Goal: Information Seeking & Learning: Learn about a topic

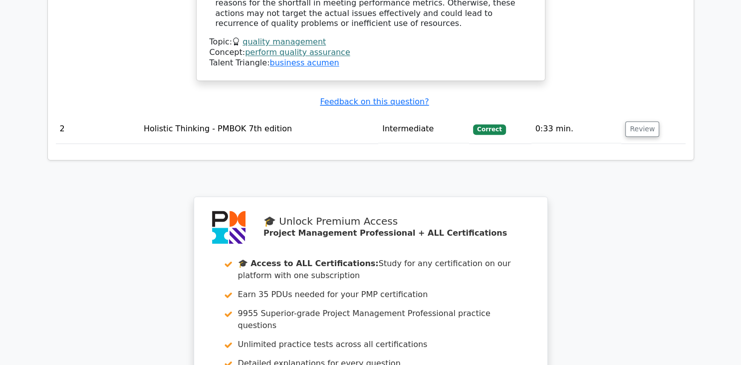
scroll to position [1496, 0]
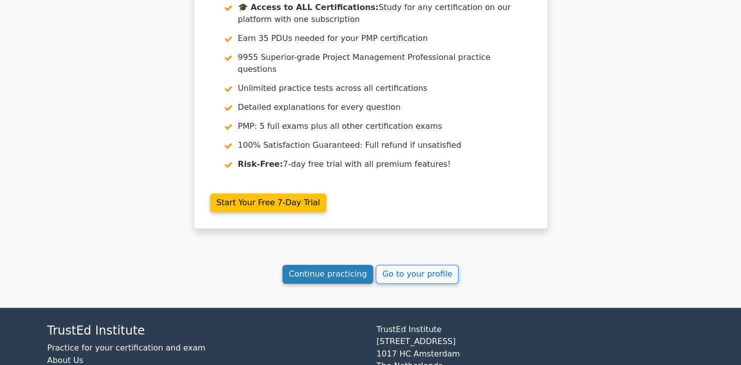
click at [354, 264] on link "Continue practicing" at bounding box center [327, 273] width 91 height 19
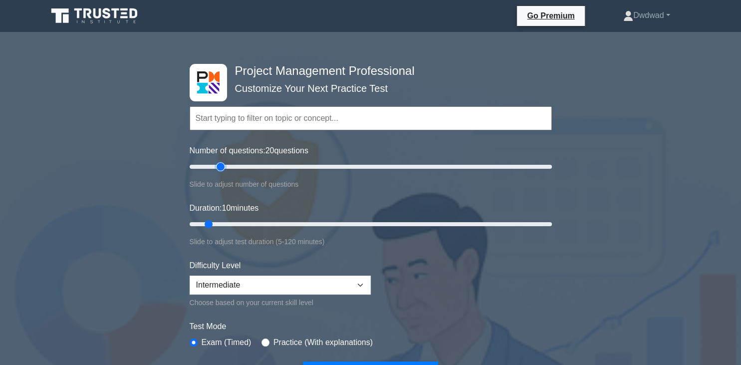
drag, startPoint x: 201, startPoint y: 170, endPoint x: 221, endPoint y: 168, distance: 21.0
type input "20"
click at [221, 168] on input "Number of questions: 20 questions" at bounding box center [371, 167] width 362 height 12
drag, startPoint x: 214, startPoint y: 222, endPoint x: 246, endPoint y: 228, distance: 33.0
type input "20"
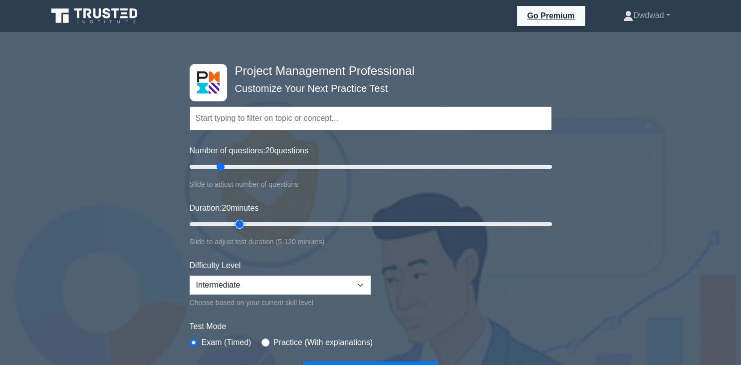
click at [246, 228] on input "Duration: 20 minutes" at bounding box center [371, 224] width 362 height 12
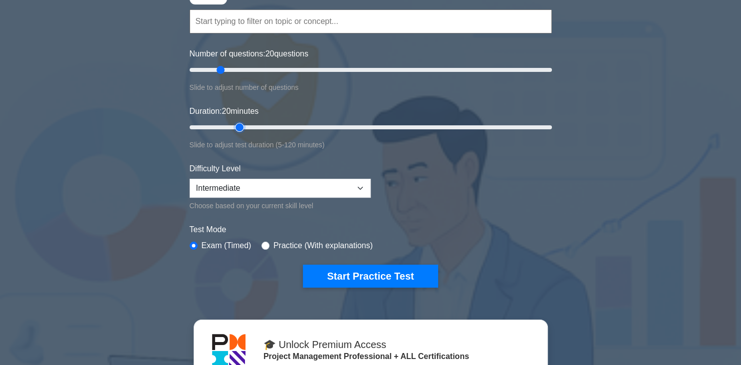
scroll to position [105, 0]
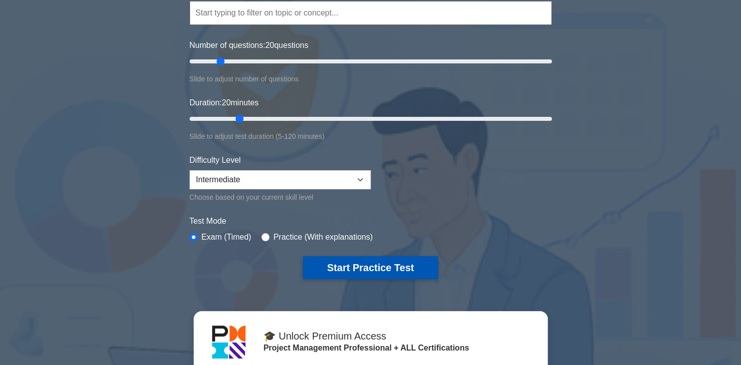
click at [338, 273] on button "Start Practice Test" at bounding box center [370, 267] width 135 height 23
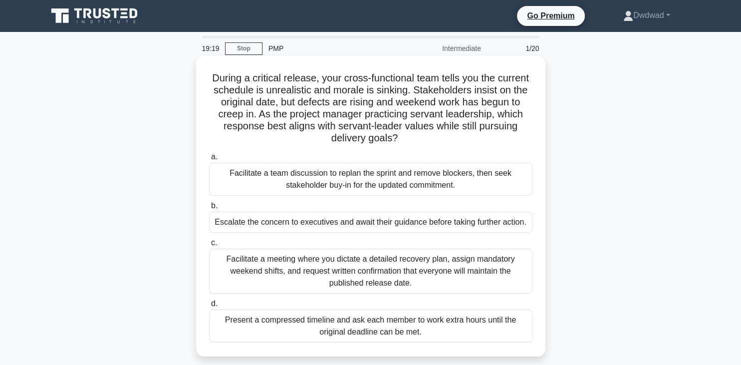
click at [372, 272] on div "Facilitate a meeting where you dictate a detailed recovery plan, assign mandato…" at bounding box center [370, 270] width 323 height 45
click at [209, 246] on input "c. Facilitate a meeting where you dictate a detailed recovery plan, assign mand…" at bounding box center [209, 242] width 0 height 6
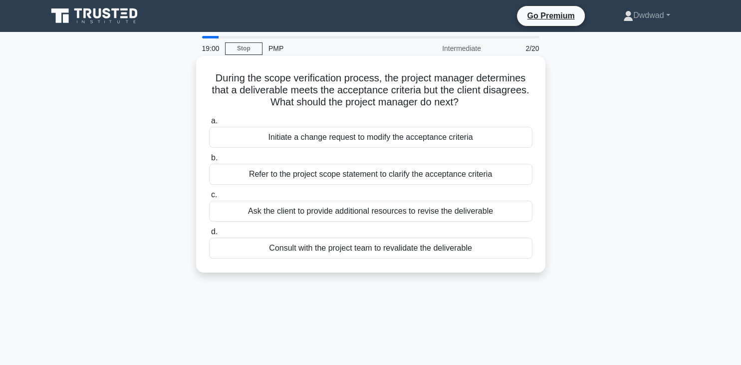
click at [370, 180] on div "Refer to the project scope statement to clarify the acceptance criteria" at bounding box center [370, 174] width 323 height 21
click at [209, 161] on input "b. Refer to the project scope statement to clarify the acceptance criteria" at bounding box center [209, 158] width 0 height 6
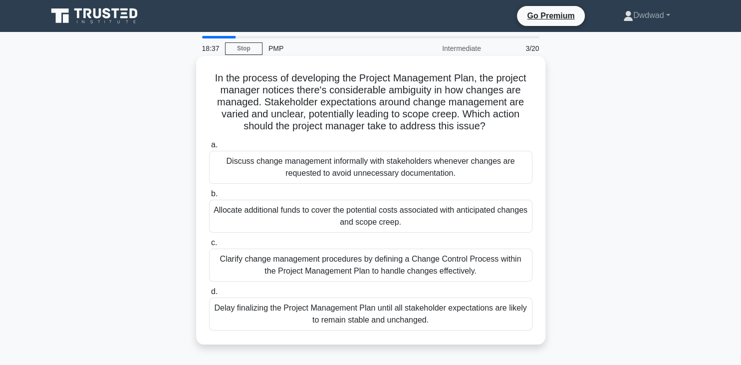
click at [358, 266] on div "Clarify change management procedures by defining a Change Control Process withi…" at bounding box center [370, 264] width 323 height 33
click at [209, 246] on input "c. Clarify change management procedures by defining a Change Control Process wi…" at bounding box center [209, 242] width 0 height 6
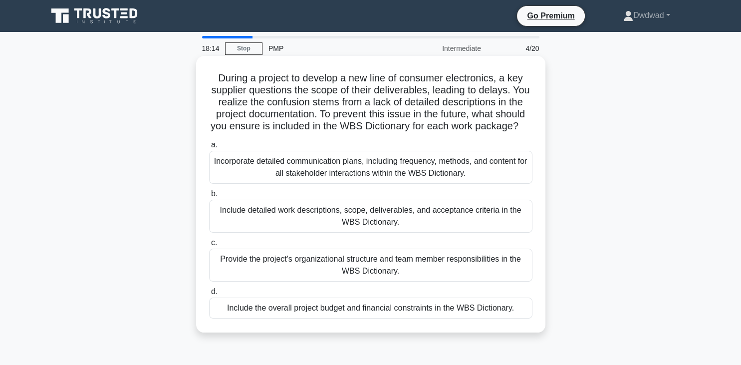
click at [338, 163] on div "Incorporate detailed communication plans, including frequency, methods, and con…" at bounding box center [370, 167] width 323 height 33
click at [209, 148] on input "a. Incorporate detailed communication plans, including frequency, methods, and …" at bounding box center [209, 145] width 0 height 6
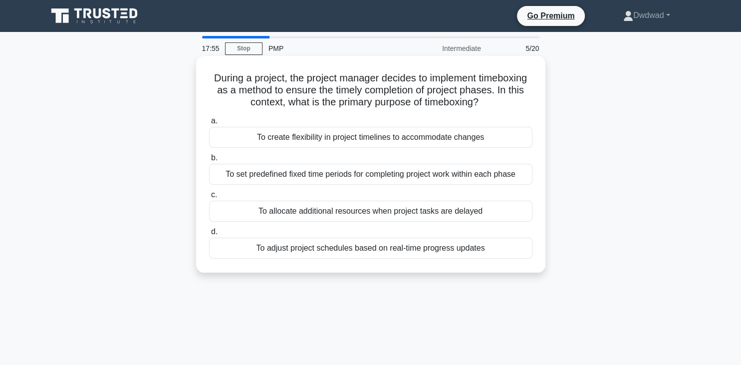
click at [345, 181] on div "To set predefined fixed time periods for completing project work within each ph…" at bounding box center [370, 174] width 323 height 21
click at [209, 161] on input "b. To set predefined fixed time periods for completing project work within each…" at bounding box center [209, 158] width 0 height 6
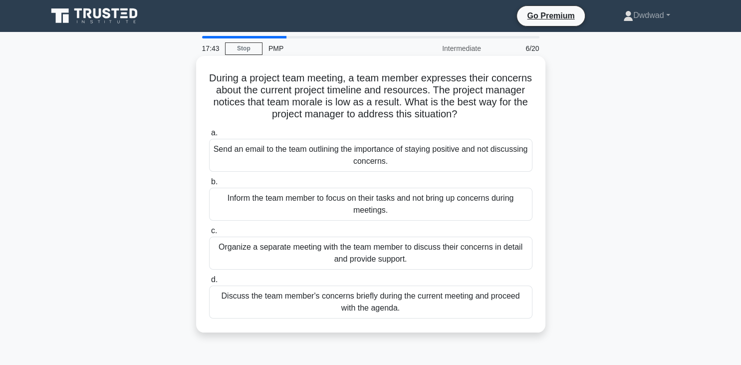
click at [329, 261] on div "Organize a separate meeting with the team member to discuss their concerns in d…" at bounding box center [370, 252] width 323 height 33
click at [209, 234] on input "c. Organize a separate meeting with the team member to discuss their concerns i…" at bounding box center [209, 230] width 0 height 6
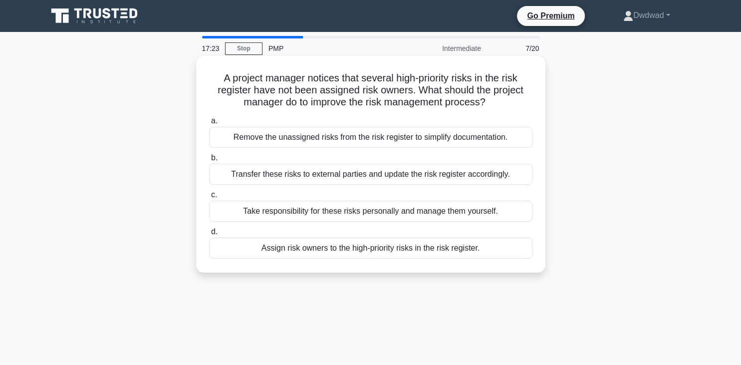
click at [324, 181] on div "Transfer these risks to external parties and update the risk register according…" at bounding box center [370, 174] width 323 height 21
click at [209, 161] on input "b. Transfer these risks to external parties and update the risk register accord…" at bounding box center [209, 158] width 0 height 6
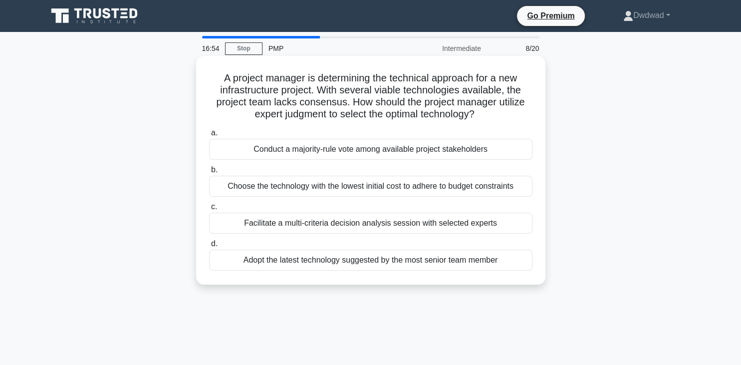
click at [320, 196] on div "Choose the technology with the lowest initial cost to adhere to budget constrai…" at bounding box center [370, 186] width 323 height 21
click at [209, 173] on input "b. Choose the technology with the lowest initial cost to adhere to budget const…" at bounding box center [209, 170] width 0 height 6
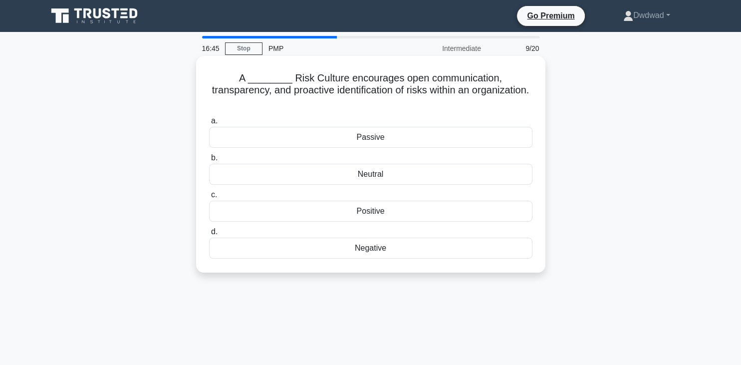
click at [377, 167] on div "Neutral" at bounding box center [370, 174] width 323 height 21
click at [209, 161] on input "b. Neutral" at bounding box center [209, 158] width 0 height 6
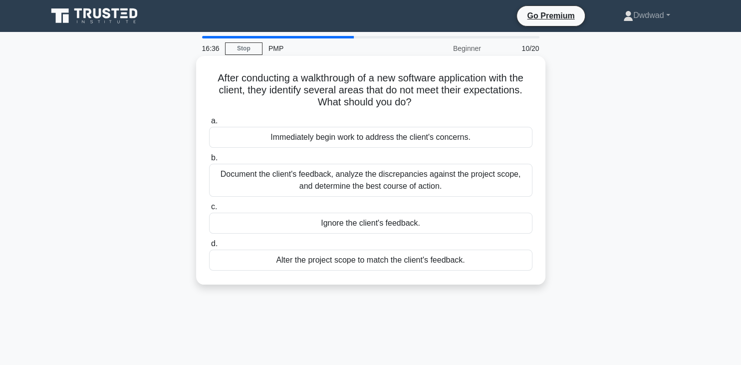
click at [342, 194] on div "Document the client's feedback, analyze the discrepancies against the project s…" at bounding box center [370, 180] width 323 height 33
click at [209, 161] on input "b. Document the client's feedback, analyze the discrepancies against the projec…" at bounding box center [209, 158] width 0 height 6
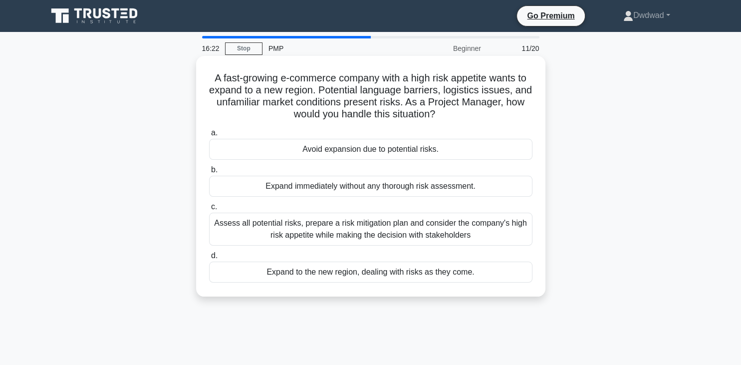
click at [372, 233] on div "Assess all potential risks, prepare a risk mitigation plan and consider the com…" at bounding box center [370, 228] width 323 height 33
click at [209, 210] on input "c. Assess all potential risks, prepare a risk mitigation plan and consider the …" at bounding box center [209, 207] width 0 height 6
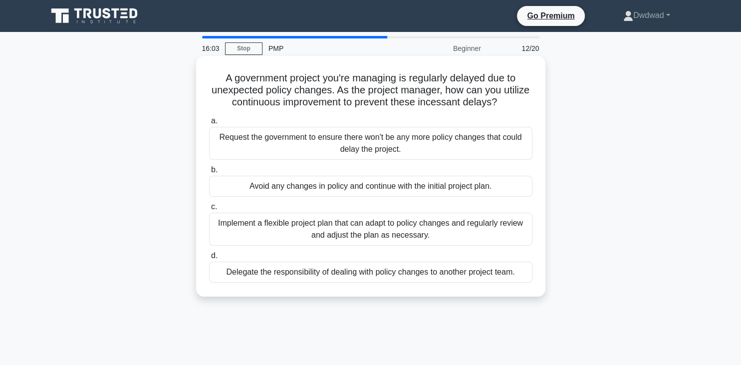
click at [332, 235] on div "Implement a flexible project plan that can adapt to policy changes and regularl…" at bounding box center [370, 228] width 323 height 33
click at [209, 210] on input "c. Implement a flexible project plan that can adapt to policy changes and regul…" at bounding box center [209, 207] width 0 height 6
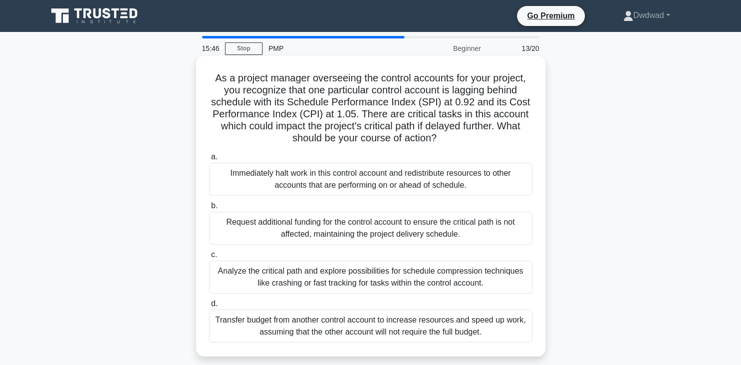
click at [279, 280] on div "Analyze the critical path and explore possibilities for schedule compression te…" at bounding box center [370, 276] width 323 height 33
click at [209, 258] on input "c. Analyze the critical path and explore possibilities for schedule compression…" at bounding box center [209, 254] width 0 height 6
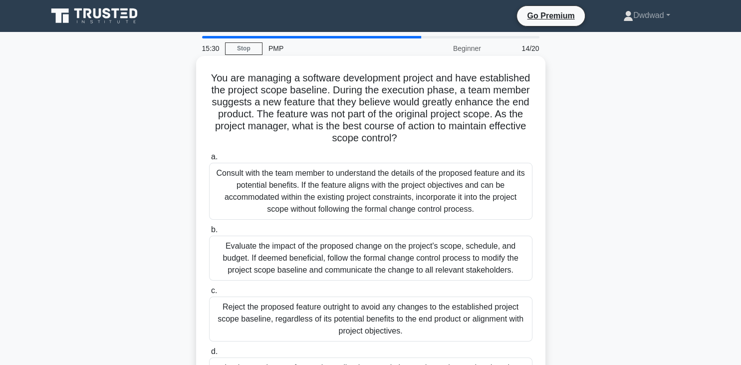
scroll to position [52, 0]
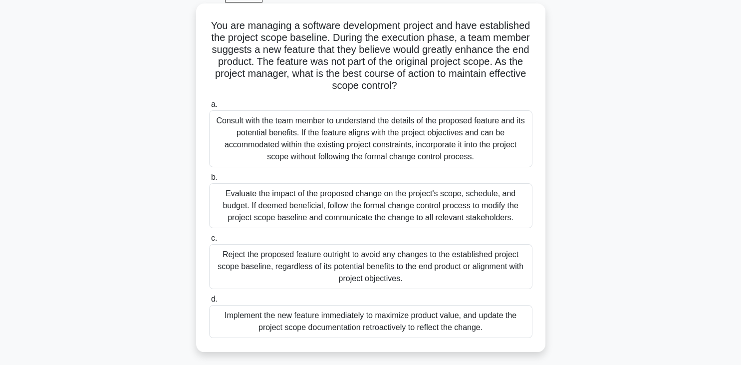
click at [330, 218] on div "Evaluate the impact of the proposed change on the project's scope, schedule, an…" at bounding box center [370, 205] width 323 height 45
click at [209, 181] on input "b. Evaluate the impact of the proposed change on the project's scope, schedule,…" at bounding box center [209, 177] width 0 height 6
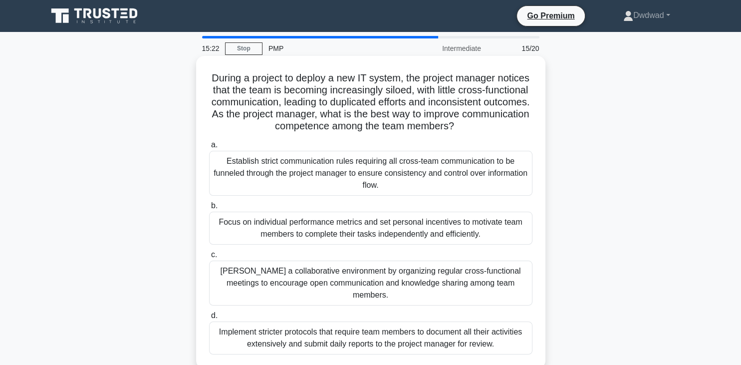
scroll to position [0, 0]
click at [382, 277] on div "Foster a collaborative environment by organizing regular cross-functional meeti…" at bounding box center [370, 282] width 323 height 45
click at [209, 258] on input "c. Foster a collaborative environment by organizing regular cross-functional me…" at bounding box center [209, 254] width 0 height 6
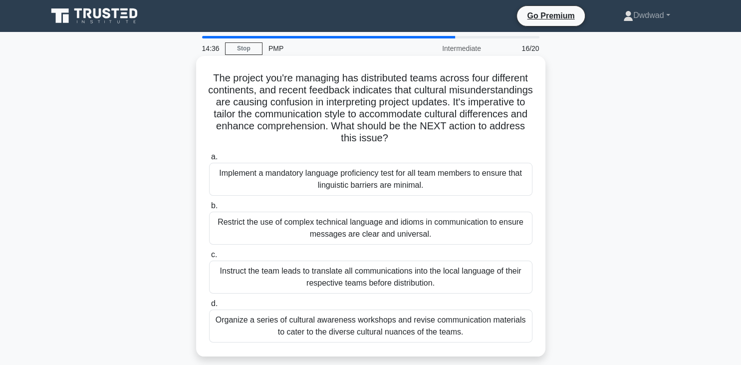
click at [486, 335] on div "Organize a series of cultural awareness workshops and revise communication mate…" at bounding box center [370, 325] width 323 height 33
click at [209, 307] on input "d. Organize a series of cultural awareness workshops and revise communication m…" at bounding box center [209, 303] width 0 height 6
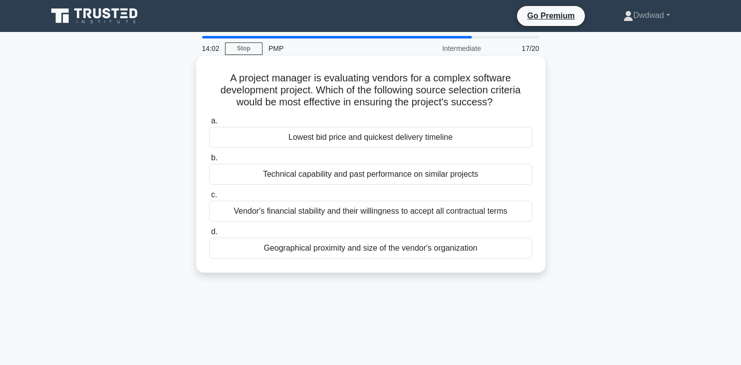
click at [364, 218] on div "Vendor's financial stability and their willingness to accept all contractual te…" at bounding box center [370, 211] width 323 height 21
click at [209, 198] on input "c. Vendor's financial stability and their willingness to accept all contractual…" at bounding box center [209, 195] width 0 height 6
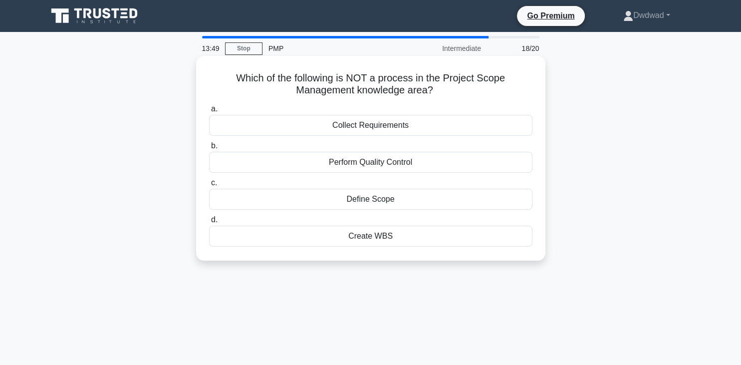
click at [368, 170] on div "Perform Quality Control" at bounding box center [370, 162] width 323 height 21
click at [209, 149] on input "b. Perform Quality Control" at bounding box center [209, 146] width 0 height 6
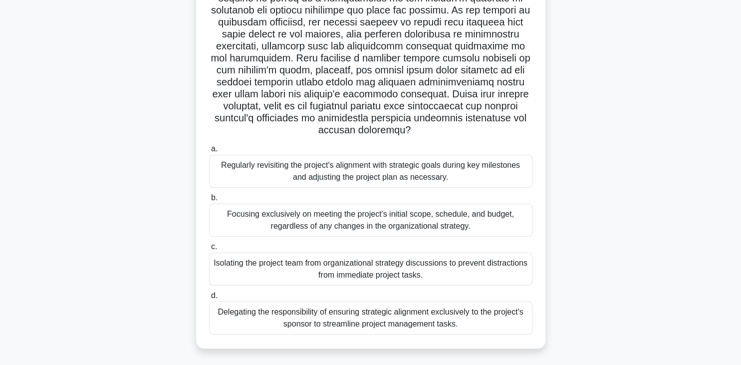
scroll to position [158, 0]
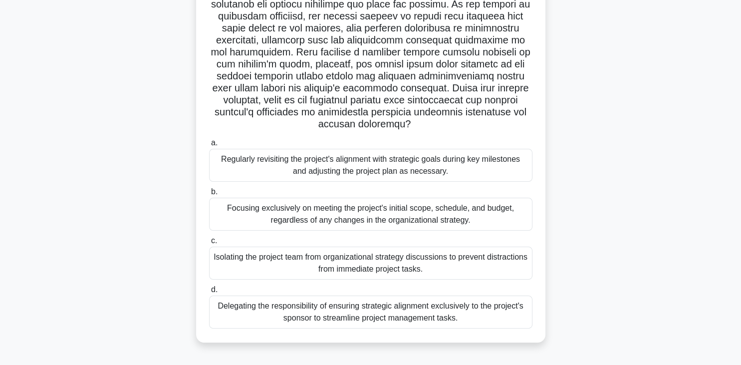
click at [355, 157] on div "Regularly revisiting the project's alignment with strategic goals during key mi…" at bounding box center [370, 165] width 323 height 33
click at [209, 146] on input "a. Regularly revisiting the project's alignment with strategic goals during key…" at bounding box center [209, 143] width 0 height 6
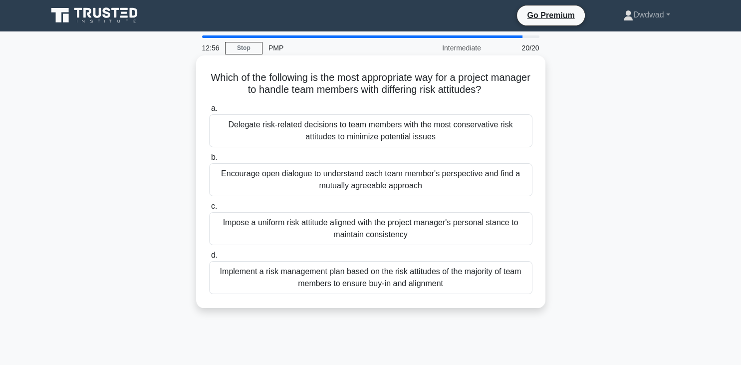
scroll to position [0, 0]
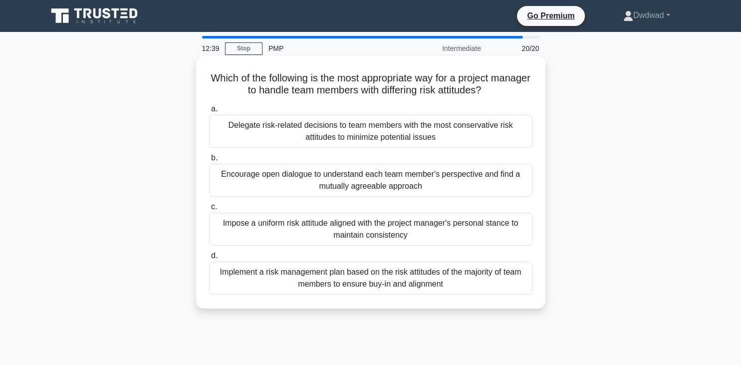
click at [331, 175] on div "Encourage open dialogue to understand each team member's perspective and find a…" at bounding box center [370, 180] width 323 height 33
click at [209, 161] on input "b. Encourage open dialogue to understand each team member's perspective and fin…" at bounding box center [209, 158] width 0 height 6
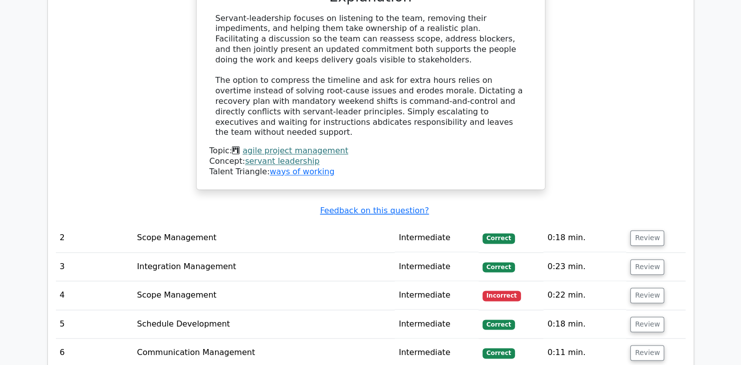
scroll to position [1369, 0]
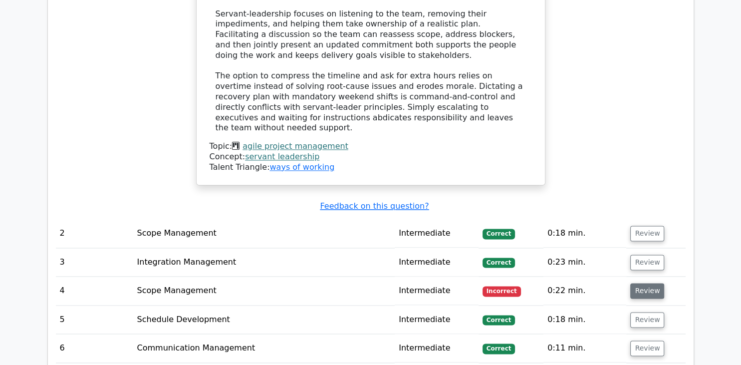
click at [636, 283] on button "Review" at bounding box center [647, 290] width 34 height 15
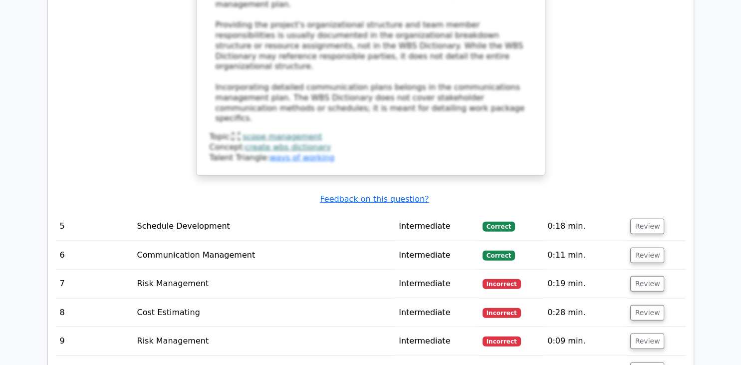
scroll to position [2107, 0]
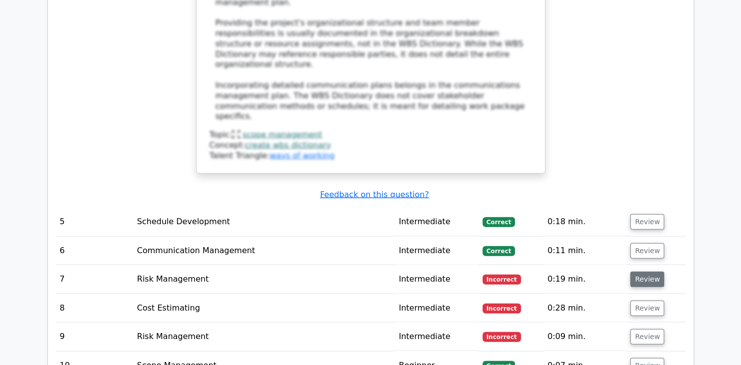
click at [641, 271] on button "Review" at bounding box center [647, 278] width 34 height 15
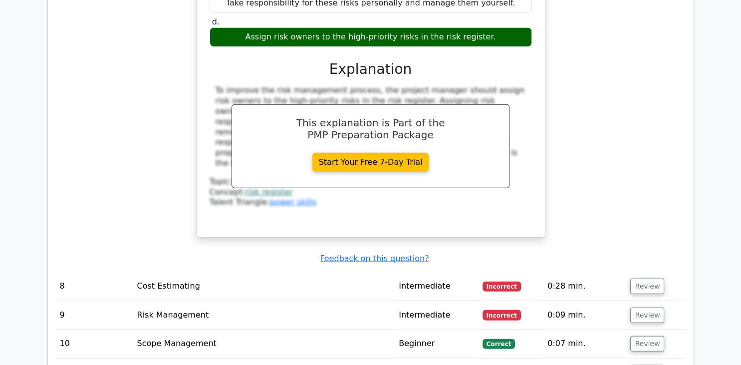
scroll to position [2581, 0]
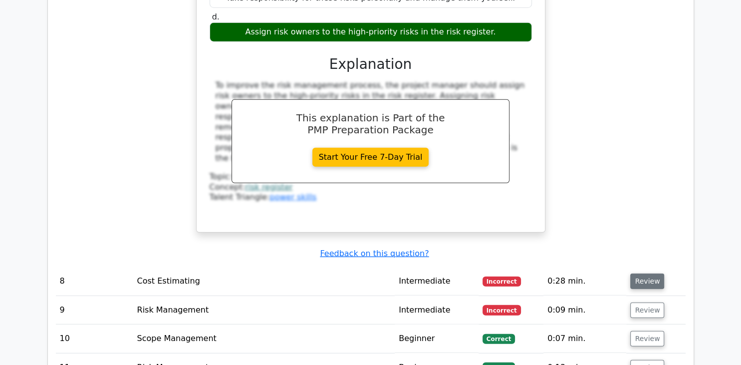
click at [641, 273] on button "Review" at bounding box center [647, 280] width 34 height 15
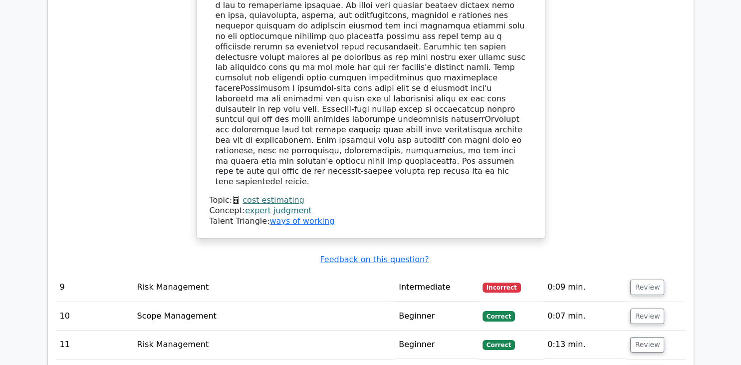
scroll to position [3160, 0]
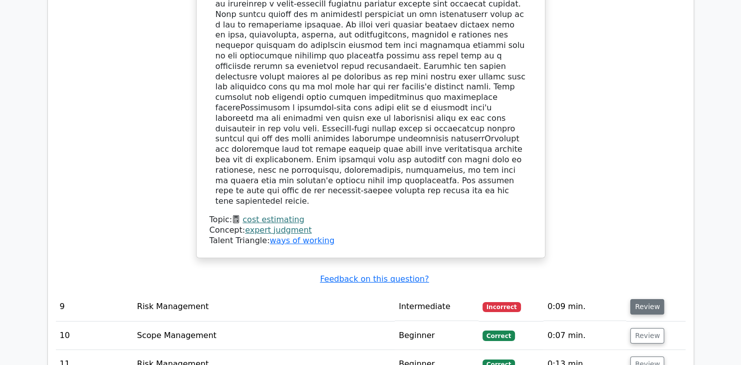
click at [630, 299] on button "Review" at bounding box center [647, 306] width 34 height 15
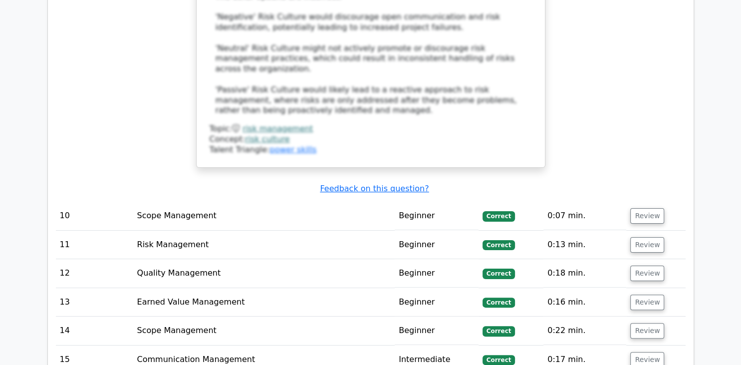
scroll to position [3845, 0]
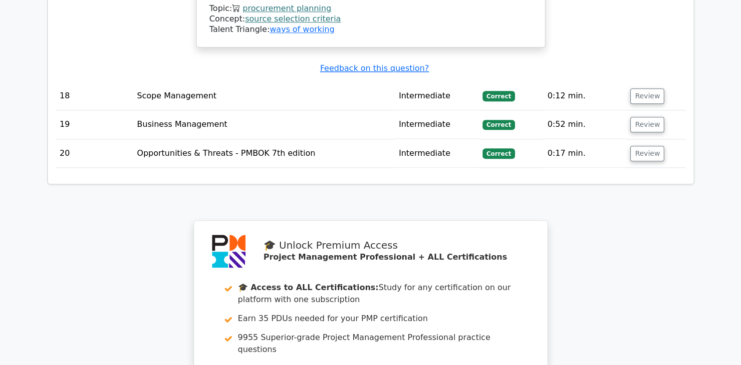
scroll to position [4858, 0]
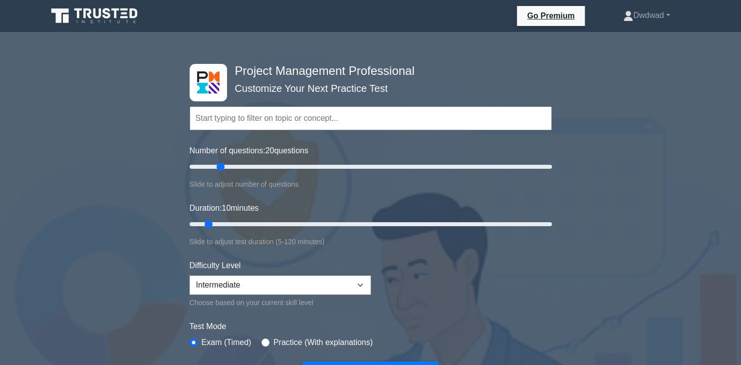
drag, startPoint x: 206, startPoint y: 165, endPoint x: 220, endPoint y: 168, distance: 14.9
type input "20"
click at [220, 168] on input "Number of questions: 20 questions" at bounding box center [371, 167] width 362 height 12
drag, startPoint x: 212, startPoint y: 223, endPoint x: 237, endPoint y: 227, distance: 25.2
type input "20"
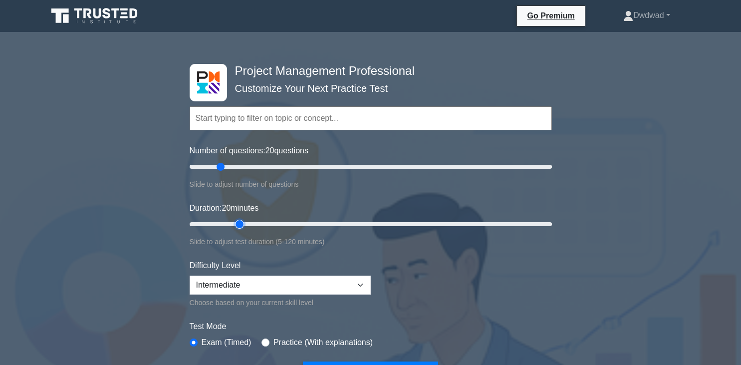
click at [237, 227] on input "Duration: 20 minutes" at bounding box center [371, 224] width 362 height 12
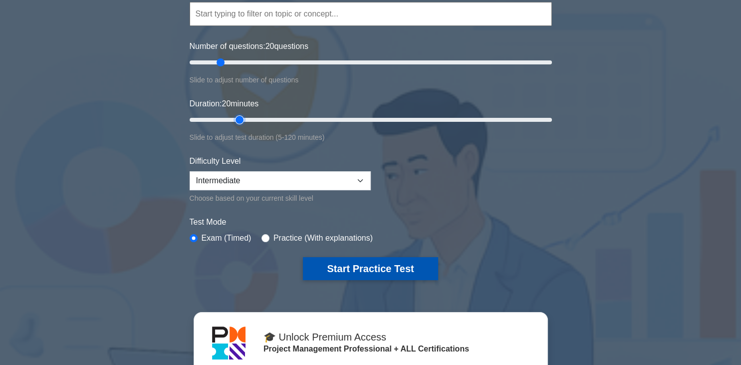
scroll to position [105, 0]
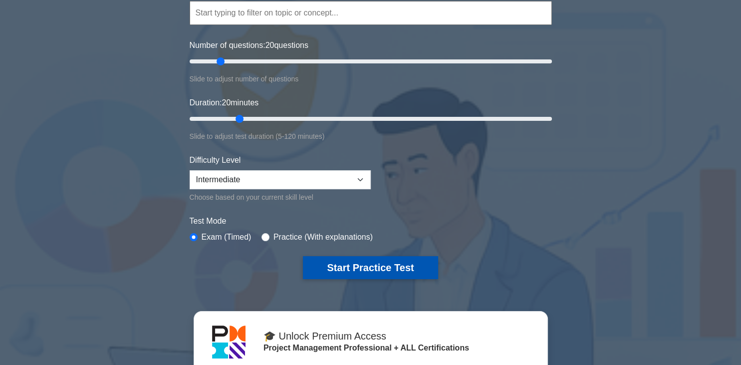
click at [385, 256] on button "Start Practice Test" at bounding box center [370, 267] width 135 height 23
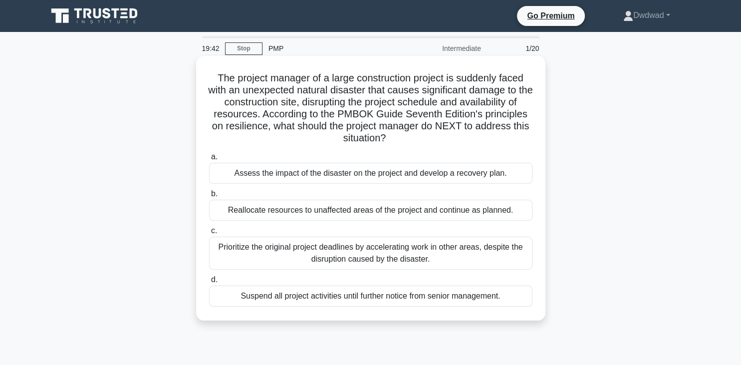
click at [333, 257] on div "Prioritize the original project deadlines by accelerating work in other areas, …" at bounding box center [370, 252] width 323 height 33
click at [209, 234] on input "c. Prioritize the original project deadlines by accelerating work in other area…" at bounding box center [209, 230] width 0 height 6
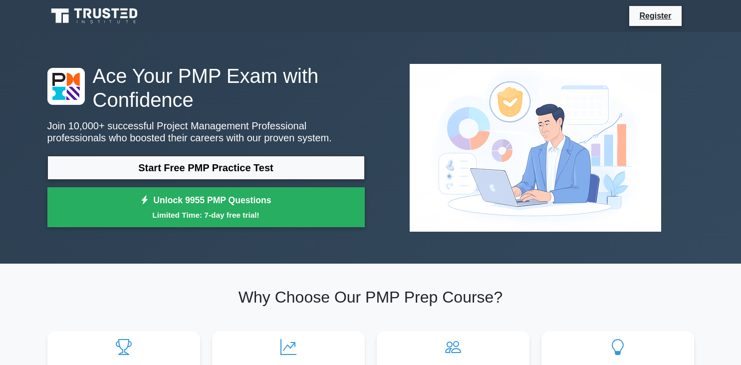
scroll to position [421, 0]
